Goal: Check status

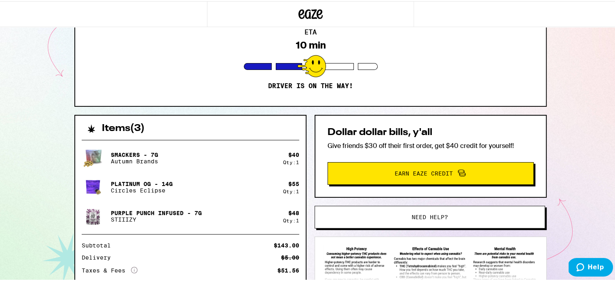
scroll to position [89, 0]
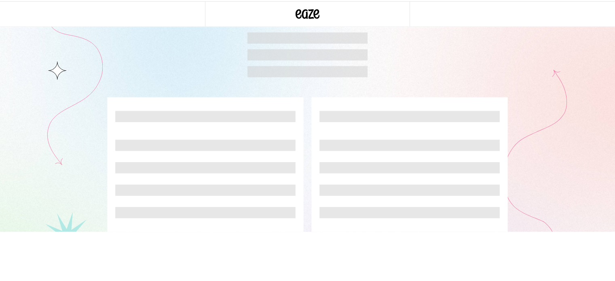
scroll to position [89, 0]
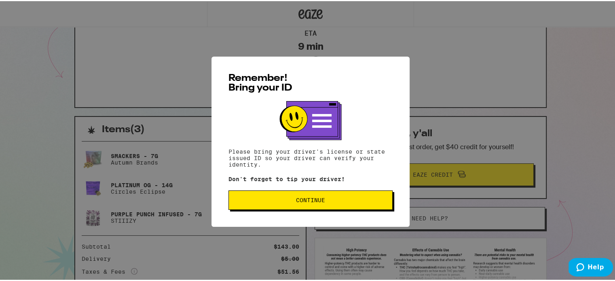
click at [295, 193] on button "Continue" at bounding box center [310, 198] width 164 height 19
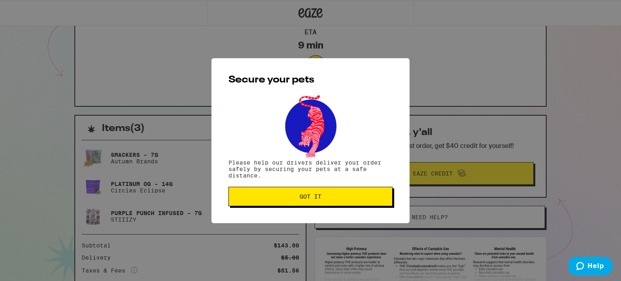
click at [297, 200] on button "Got it" at bounding box center [310, 196] width 164 height 19
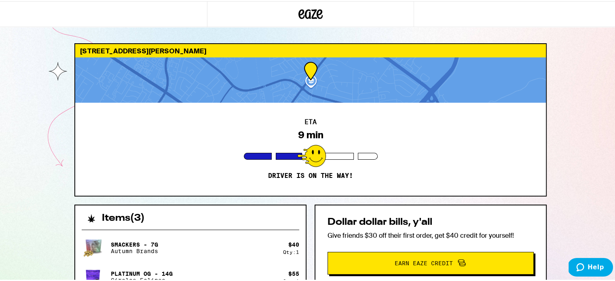
scroll to position [0, 0]
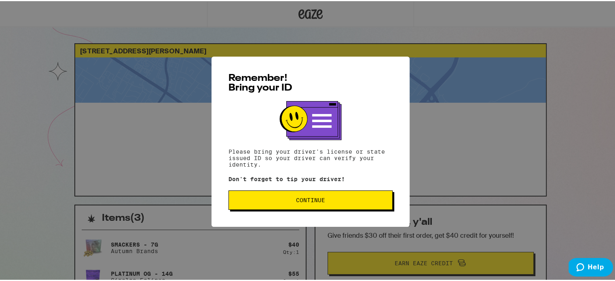
click at [285, 199] on span "Continue" at bounding box center [310, 199] width 150 height 6
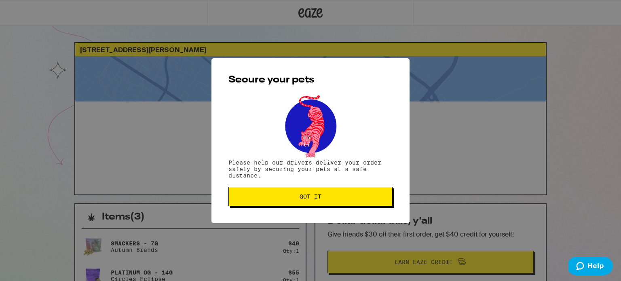
click at [298, 205] on button "Got it" at bounding box center [310, 196] width 164 height 19
